Goal: Task Accomplishment & Management: Use online tool/utility

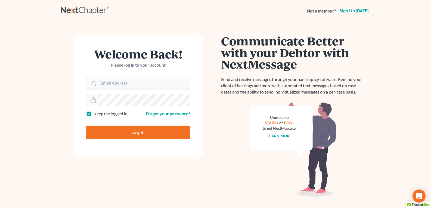
type input "[EMAIL_ADDRESS][DOMAIN_NAME]"
click at [126, 135] on input "Log In" at bounding box center [138, 133] width 104 height 14
type input "Thinking..."
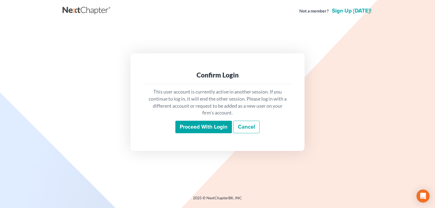
click at [190, 127] on input "Proceed with login" at bounding box center [203, 127] width 57 height 13
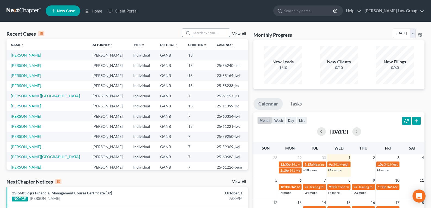
click at [198, 31] on input "search" at bounding box center [211, 33] width 38 height 8
click at [206, 32] on input "search" at bounding box center [211, 33] width 38 height 8
click at [205, 33] on input "search" at bounding box center [211, 33] width 38 height 8
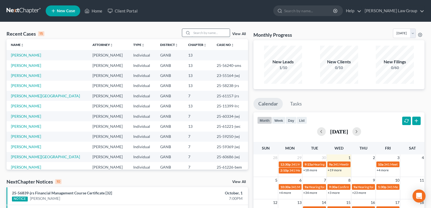
click at [205, 33] on input "search" at bounding box center [211, 33] width 38 height 8
click at [206, 33] on input "search" at bounding box center [211, 33] width 38 height 8
click at [205, 33] on input "search" at bounding box center [211, 33] width 38 height 8
click at [204, 34] on input "search" at bounding box center [211, 33] width 38 height 8
click at [205, 33] on input "search" at bounding box center [211, 33] width 38 height 8
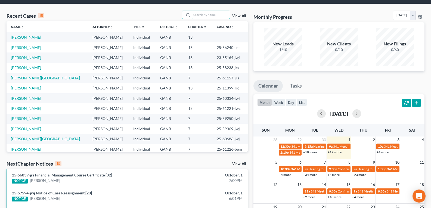
scroll to position [27, 0]
